Goal: Information Seeking & Learning: Learn about a topic

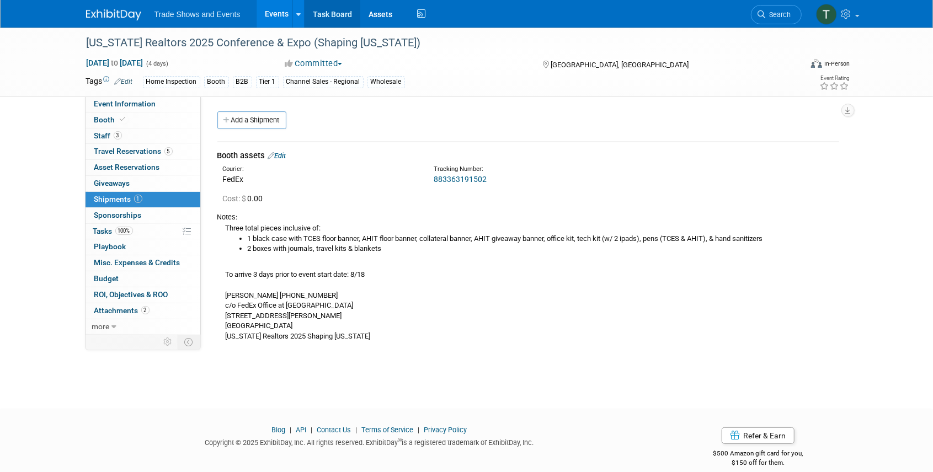
click at [334, 16] on link "Task Board" at bounding box center [333, 14] width 56 height 28
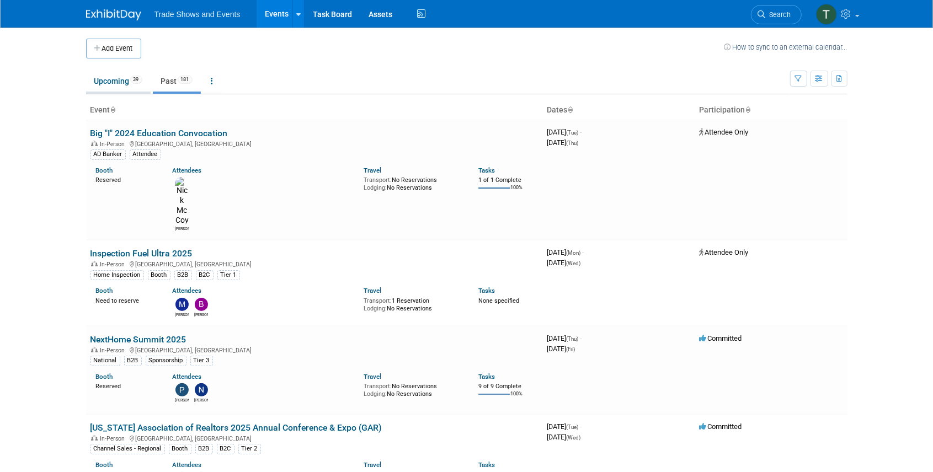
click at [114, 83] on link "Upcoming 39" at bounding box center [118, 81] width 65 height 21
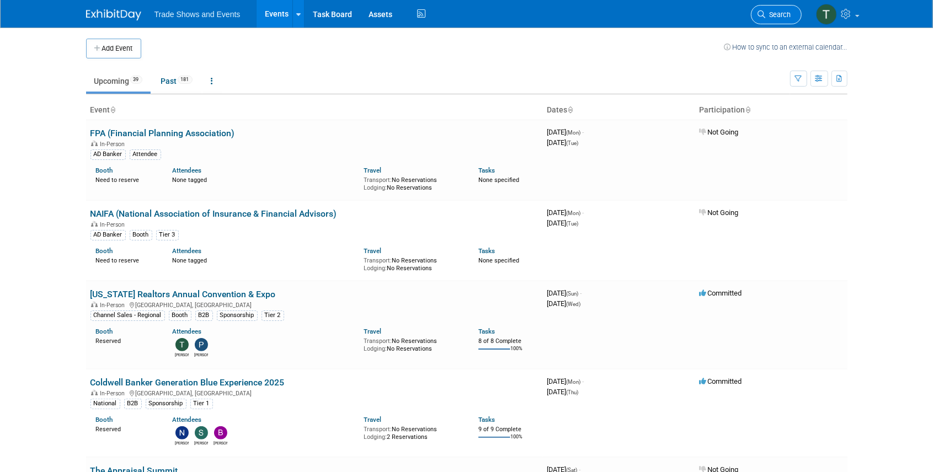
click at [792, 11] on link "Search" at bounding box center [776, 14] width 51 height 19
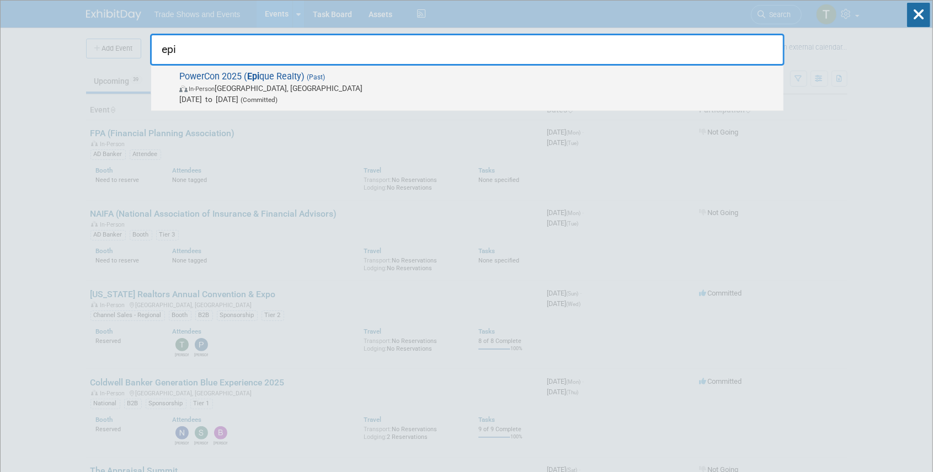
type input "epi"
click at [254, 77] on strong "Epi" at bounding box center [253, 76] width 12 height 10
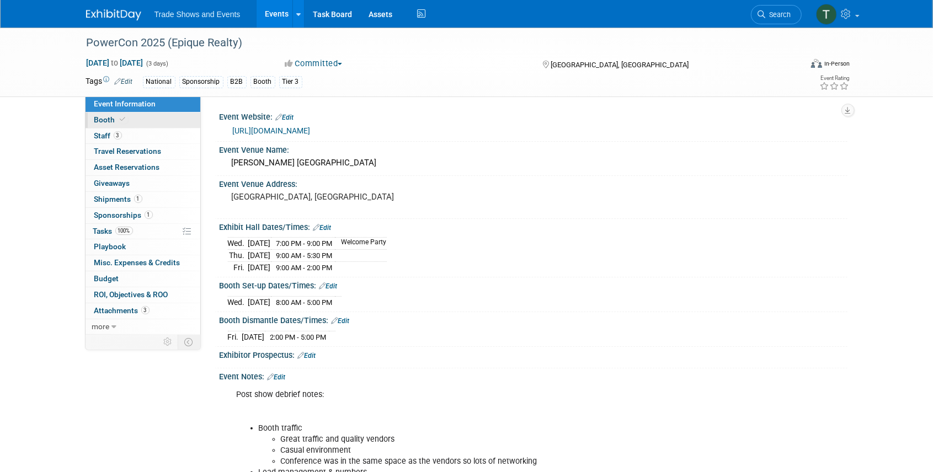
click at [115, 121] on span "Booth" at bounding box center [111, 119] width 34 height 9
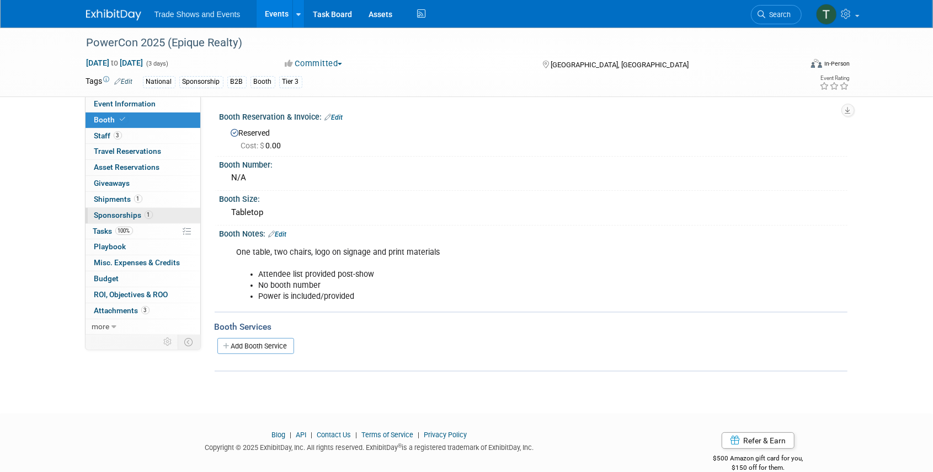
click at [113, 211] on span "Sponsorships 1" at bounding box center [123, 215] width 58 height 9
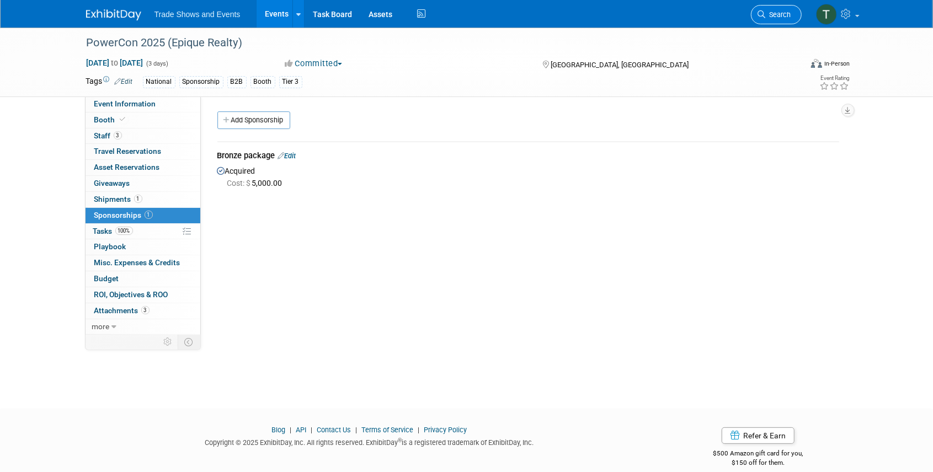
click at [775, 15] on span "Search" at bounding box center [778, 14] width 25 height 8
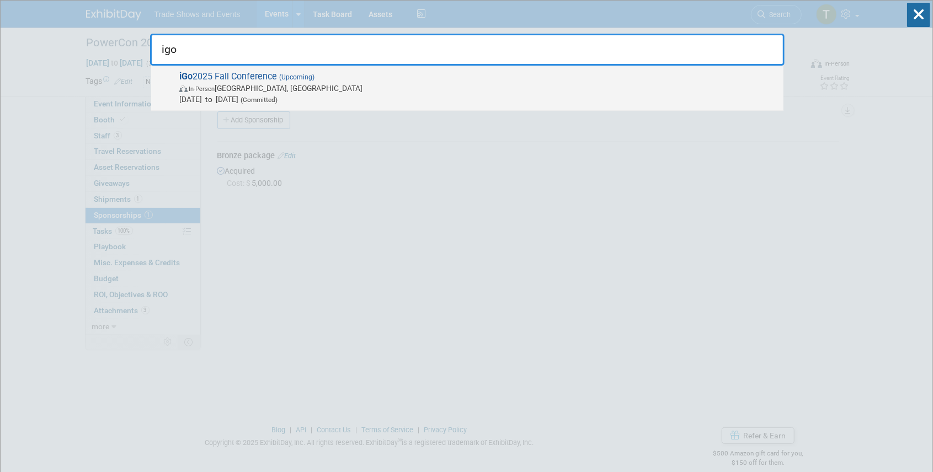
type input "igo"
click at [286, 88] on span "In-Person Montgomery, TX" at bounding box center [478, 88] width 599 height 11
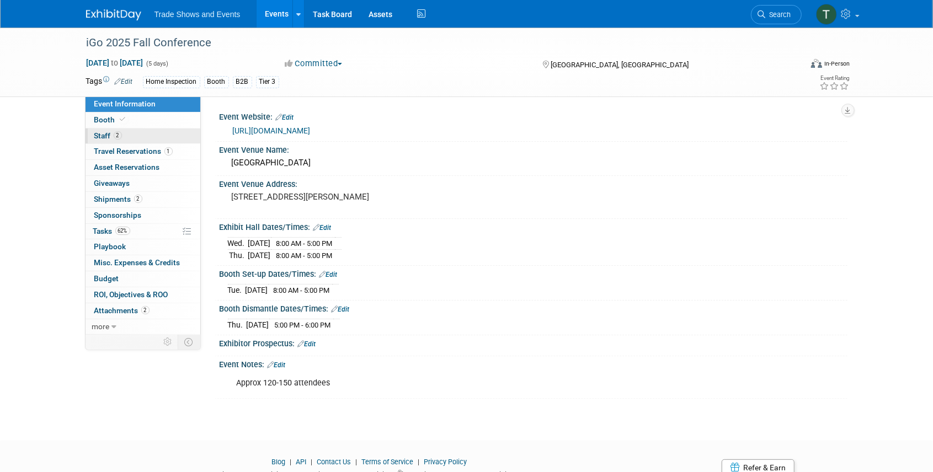
click at [126, 138] on link "2 Staff 2" at bounding box center [143, 136] width 115 height 15
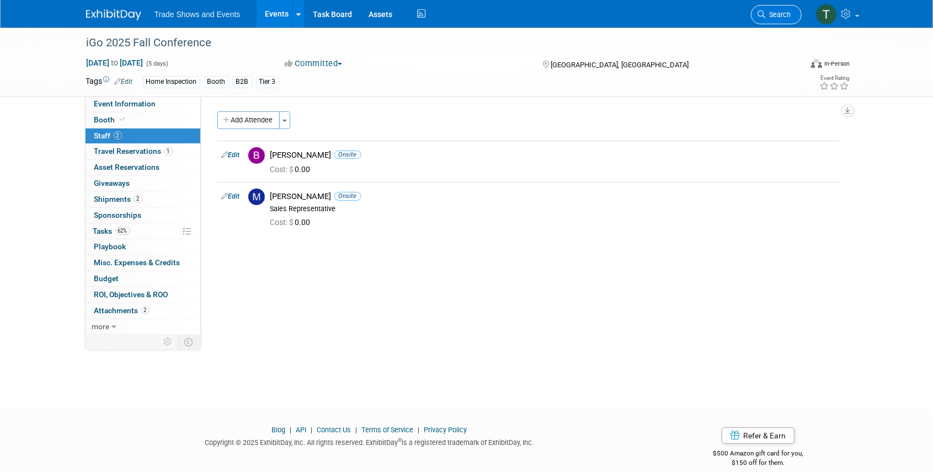
click at [786, 14] on span "Search" at bounding box center [778, 14] width 25 height 8
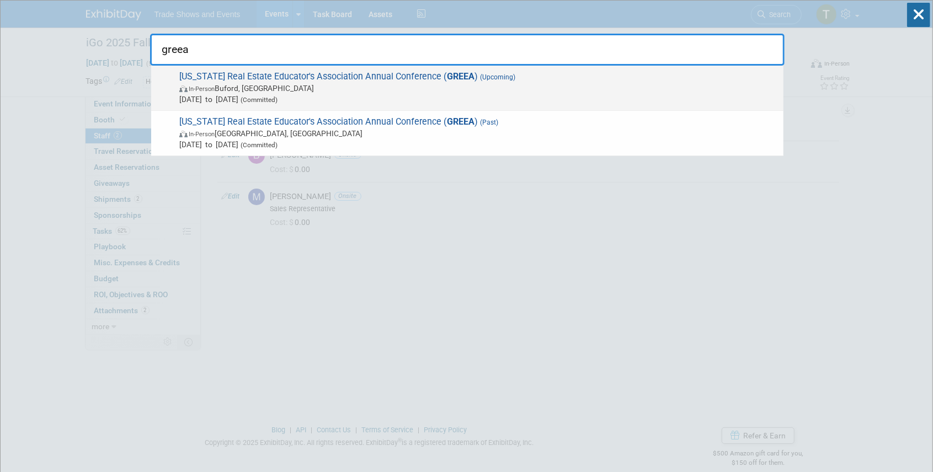
type input "greea"
click at [376, 76] on span "Georgia Real Estate Educator's Association Annual Conference ( GREEA ) (Upcomin…" at bounding box center [477, 88] width 602 height 34
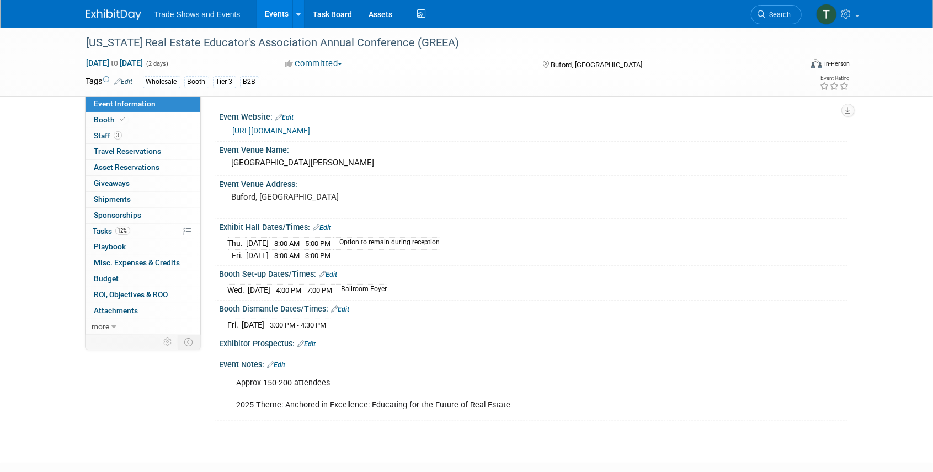
click at [270, 132] on link "[URL][DOMAIN_NAME]" at bounding box center [272, 130] width 78 height 9
click at [113, 131] on span "Staff 3" at bounding box center [108, 135] width 28 height 9
